Goal: Information Seeking & Learning: Learn about a topic

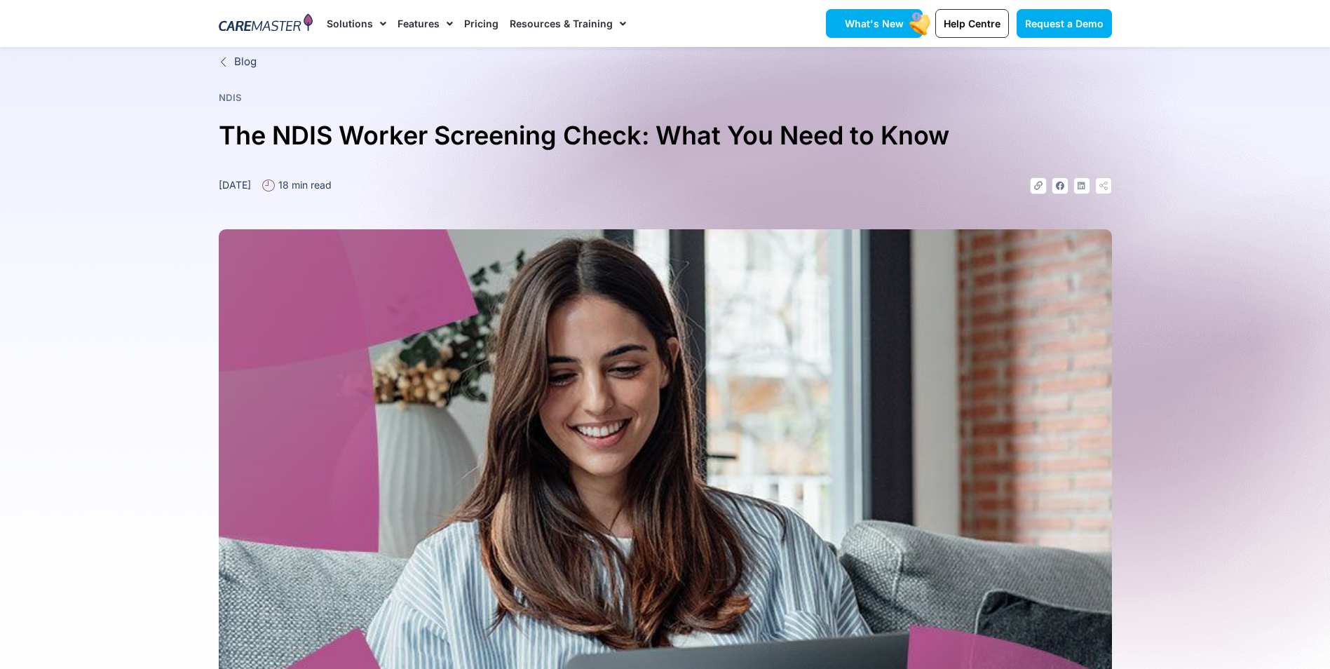
click at [866, 17] on link "What's New" at bounding box center [874, 23] width 97 height 29
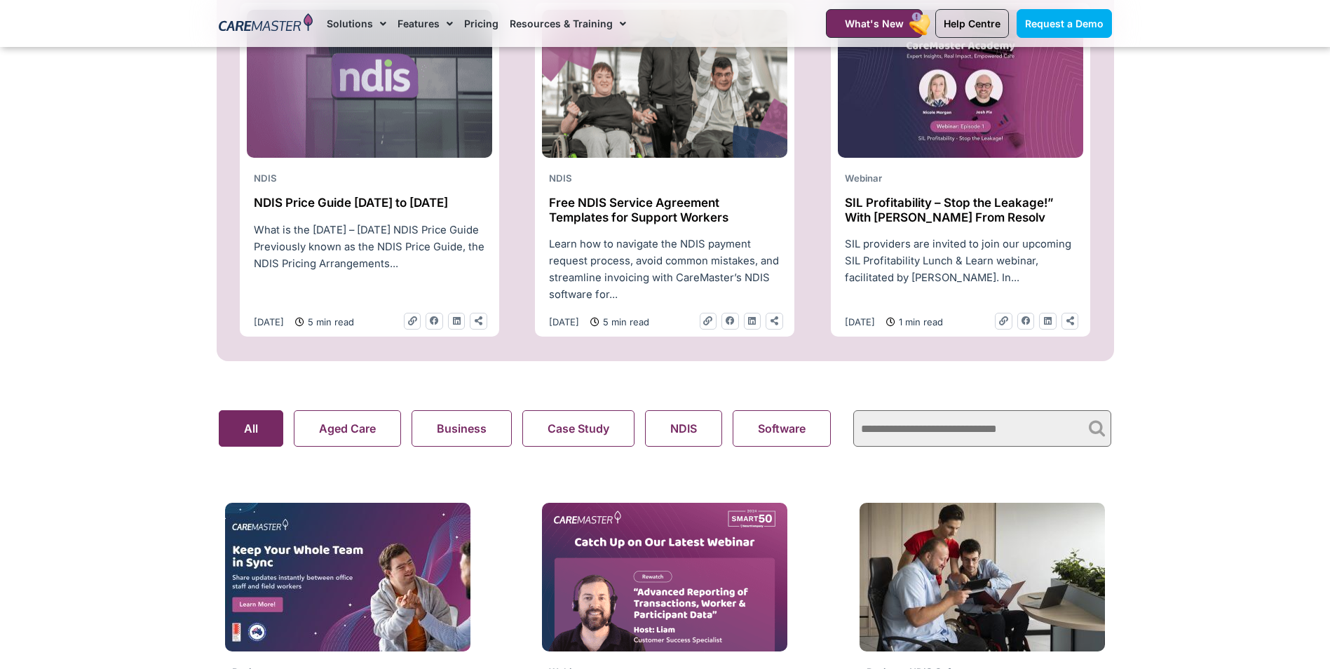
scroll to position [631, 0]
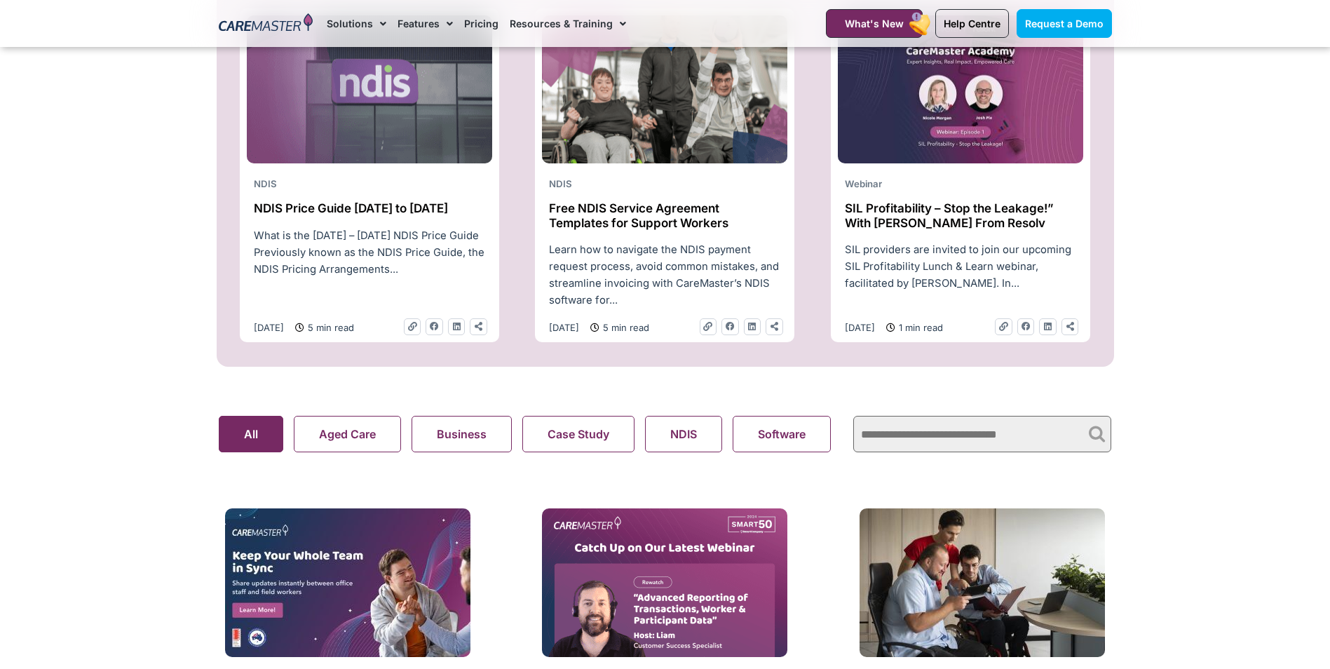
click at [955, 230] on h2 "SIL Profitability – Stop the Leakage!” With Josh From Resolv" at bounding box center [960, 215] width 231 height 29
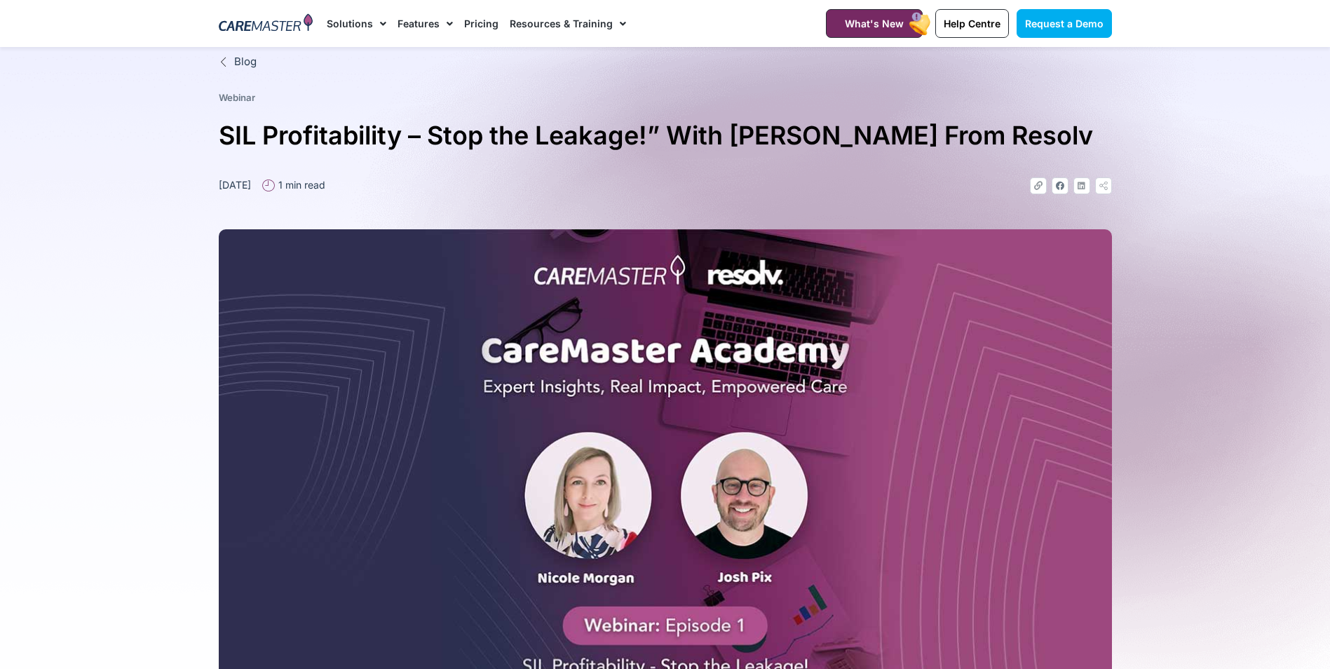
click at [287, 19] on img at bounding box center [266, 23] width 95 height 21
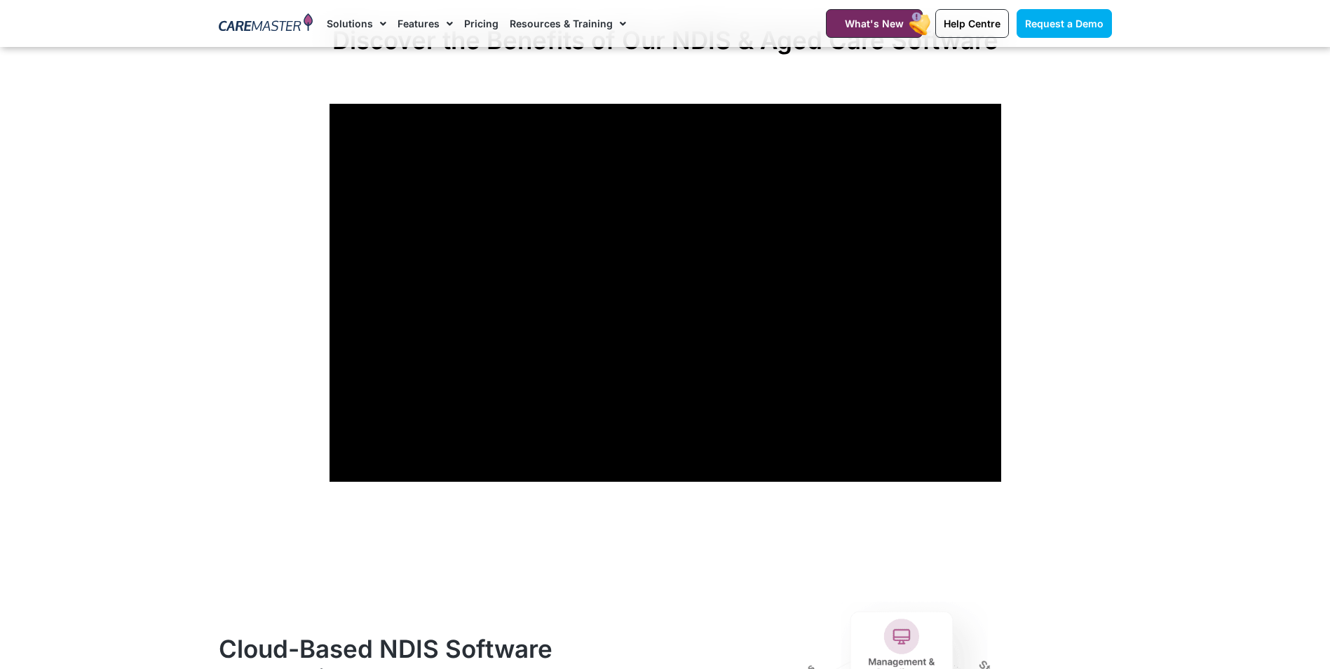
scroll to position [1121, 0]
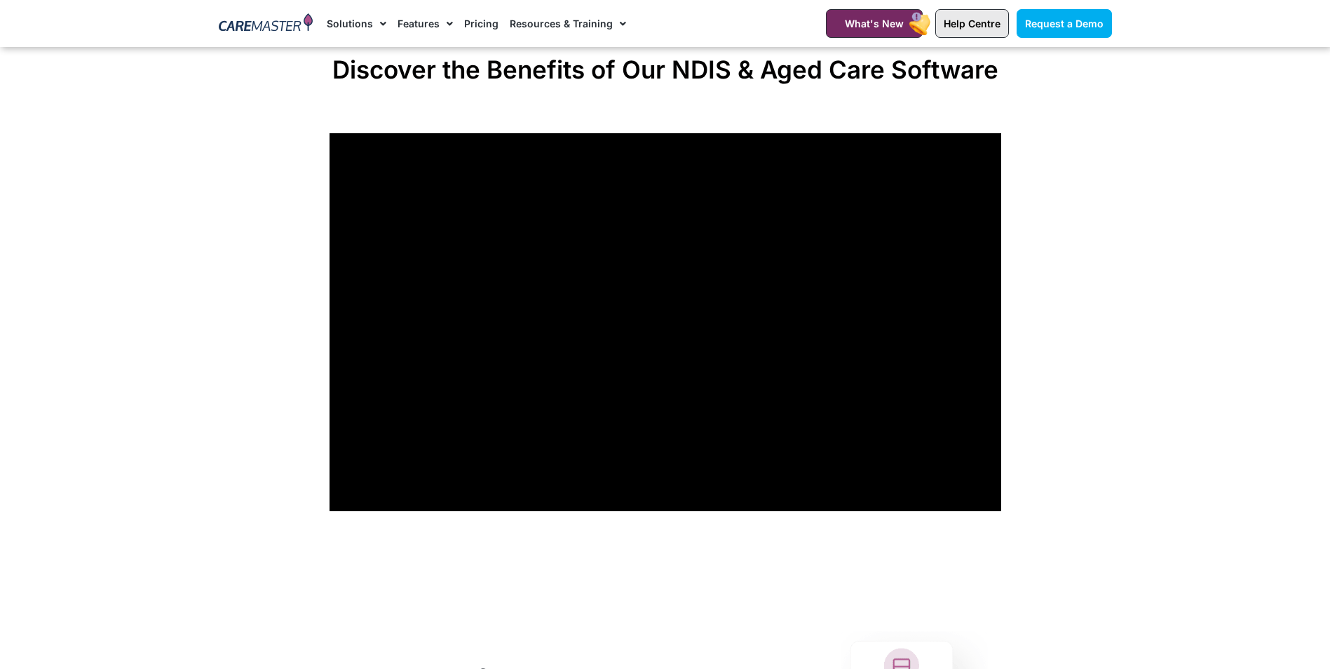
click at [974, 28] on span "Help Centre" at bounding box center [971, 24] width 57 height 12
